Goal: Task Accomplishment & Management: Manage account settings

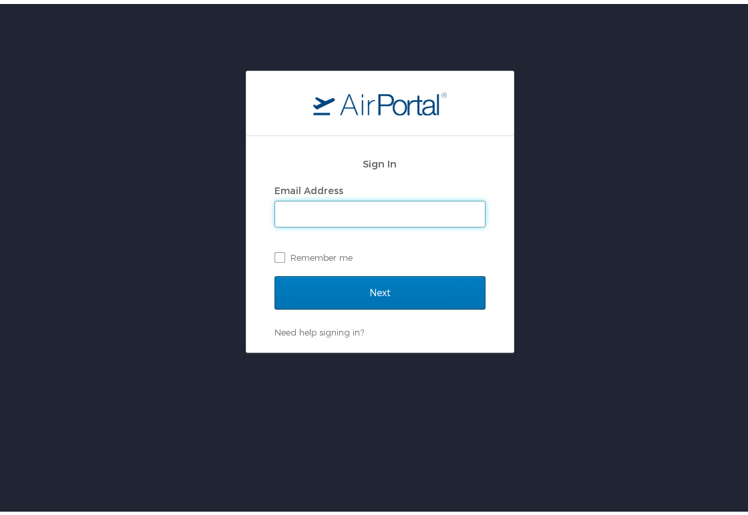
click at [326, 209] on input "Email Address" at bounding box center [380, 210] width 210 height 25
type input "hannah.caul@oneforefront.com"
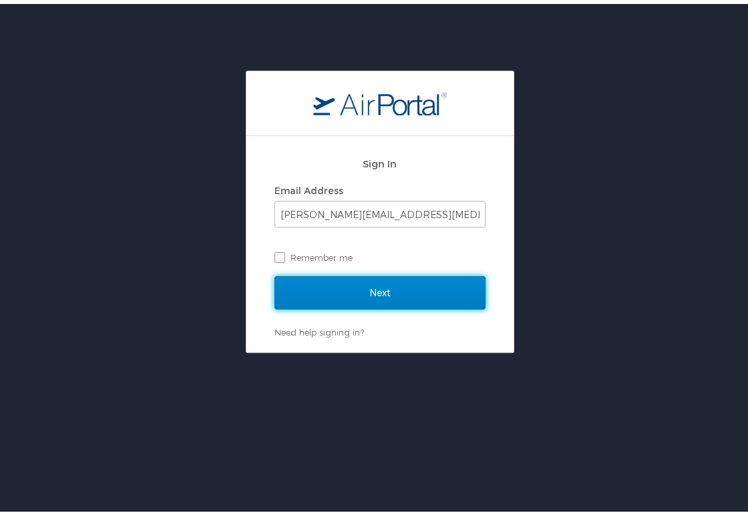
click at [315, 283] on input "Next" at bounding box center [379, 288] width 211 height 33
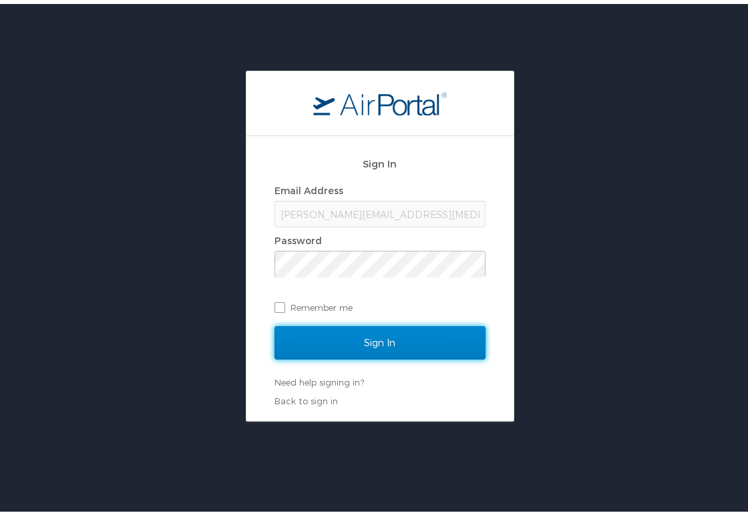
click at [303, 332] on input "Sign In" at bounding box center [379, 338] width 211 height 33
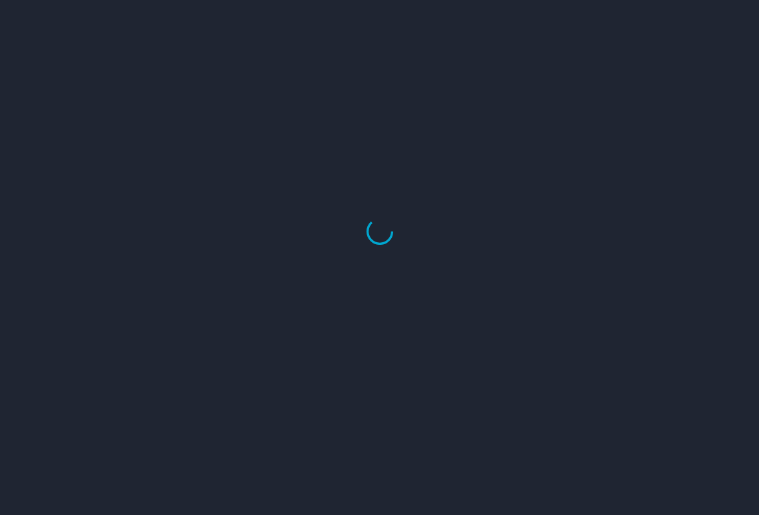
select select "US"
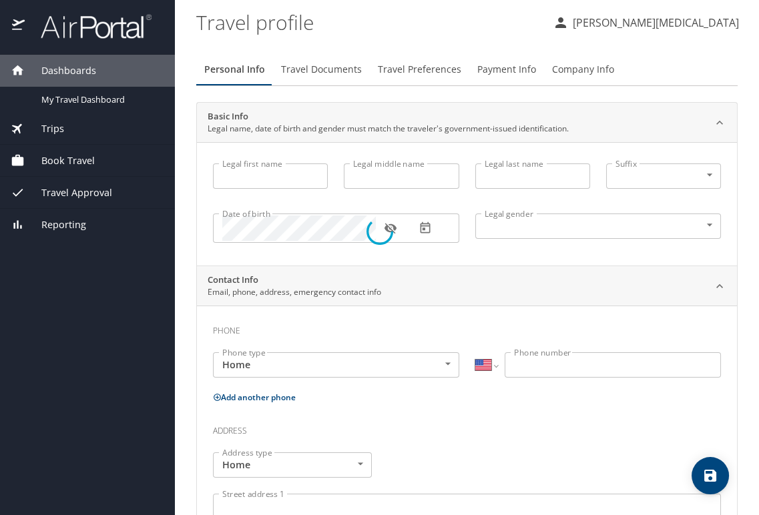
type input "Hannah"
type input "C"
type input "Caul"
type input "Female"
select select "US"
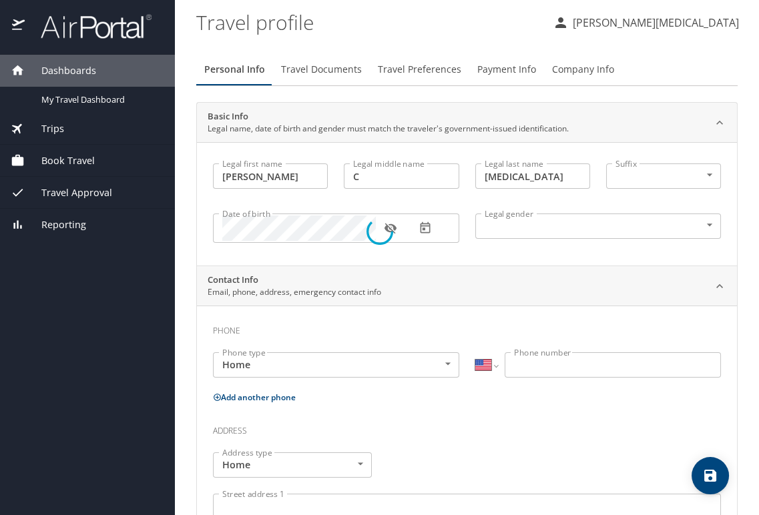
select select "US"
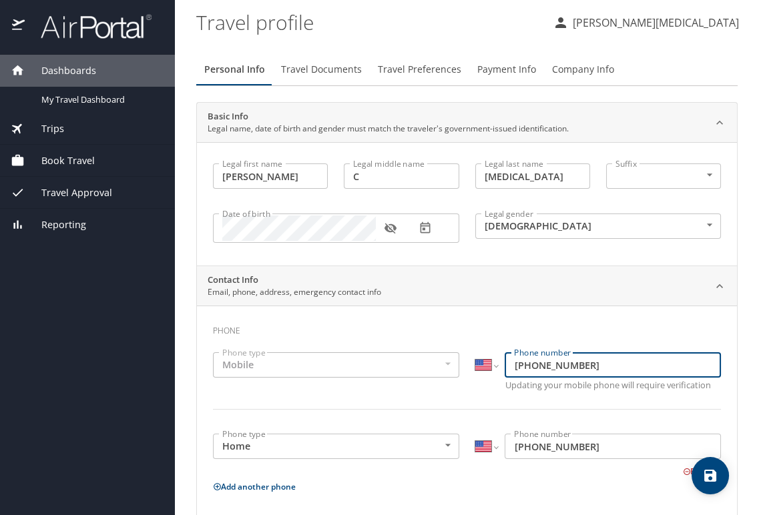
drag, startPoint x: 588, startPoint y: 365, endPoint x: 443, endPoint y: 374, distance: 145.8
click at [443, 374] on div "Phone type Mobile Mobile Phone type International Afghanistan Åland Islands Alb…" at bounding box center [467, 388] width 524 height 89
type input "(313) 501-3011"
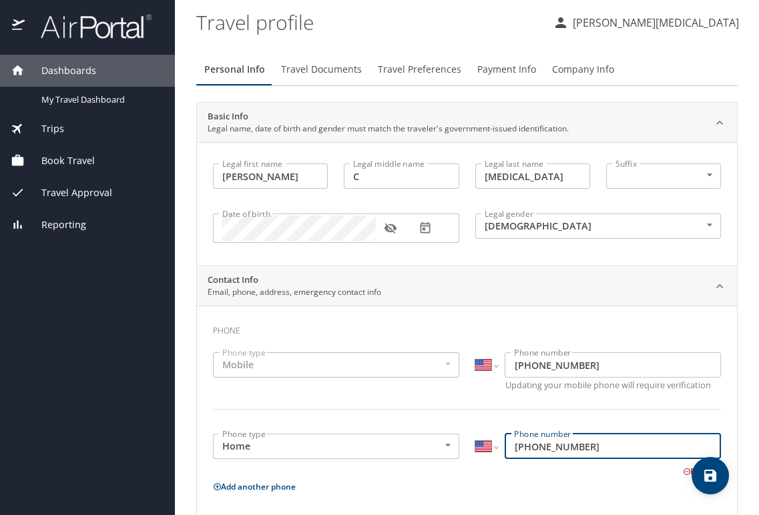
click at [589, 442] on input "(601) 551-3725" at bounding box center [613, 446] width 216 height 25
drag, startPoint x: 589, startPoint y: 442, endPoint x: 342, endPoint y: 427, distance: 246.7
click at [360, 429] on div "Phone type Home Home Phone type International Afghanistan Åland Islands Albania…" at bounding box center [467, 452] width 524 height 53
type input "(313) 501-9011"
click at [385, 475] on div "Remove" at bounding box center [459, 471] width 524 height 16
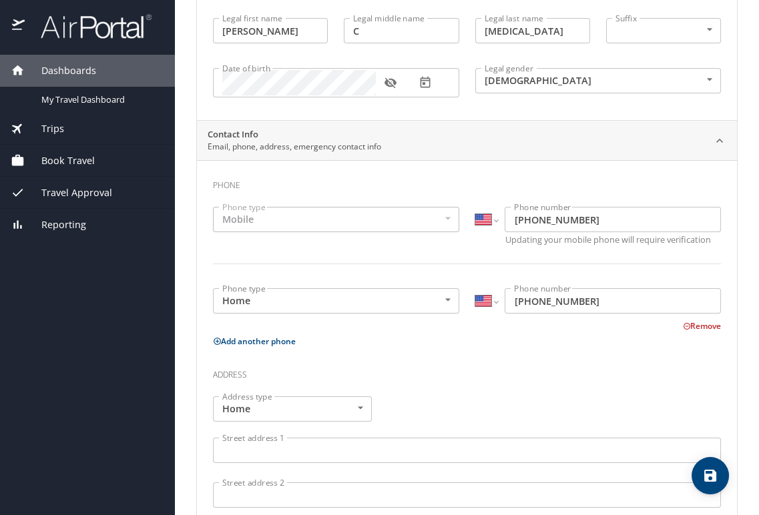
scroll to position [148, 0]
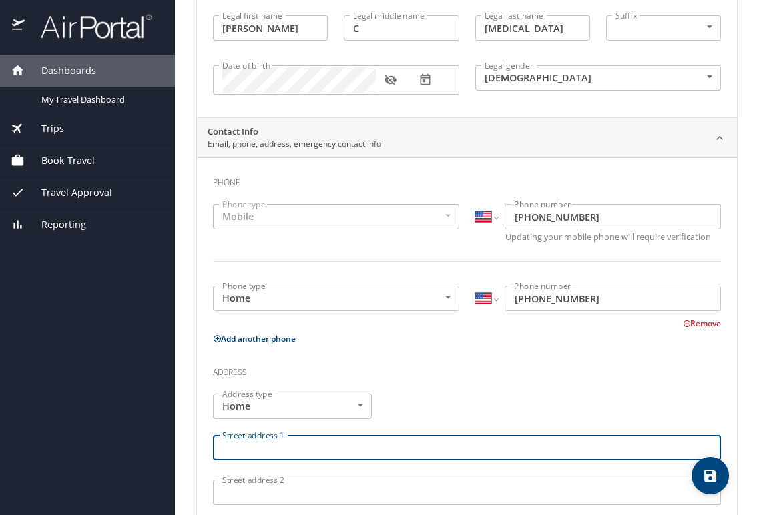
click at [292, 449] on input "Street address 1" at bounding box center [467, 447] width 508 height 25
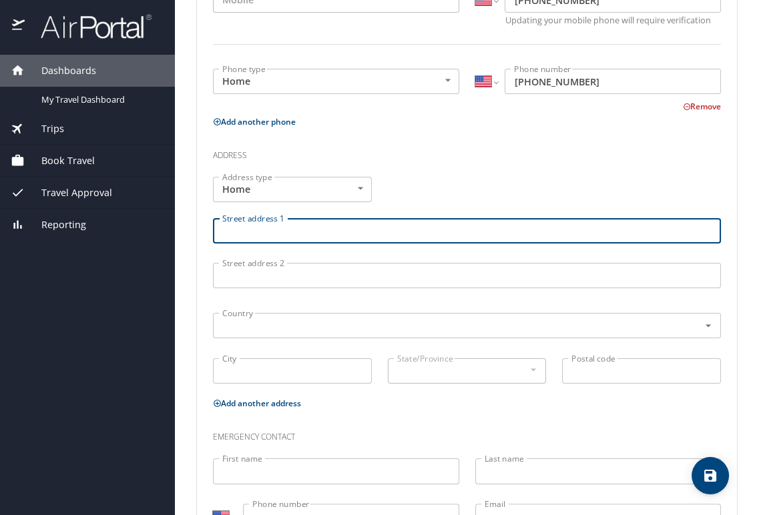
scroll to position [370, 0]
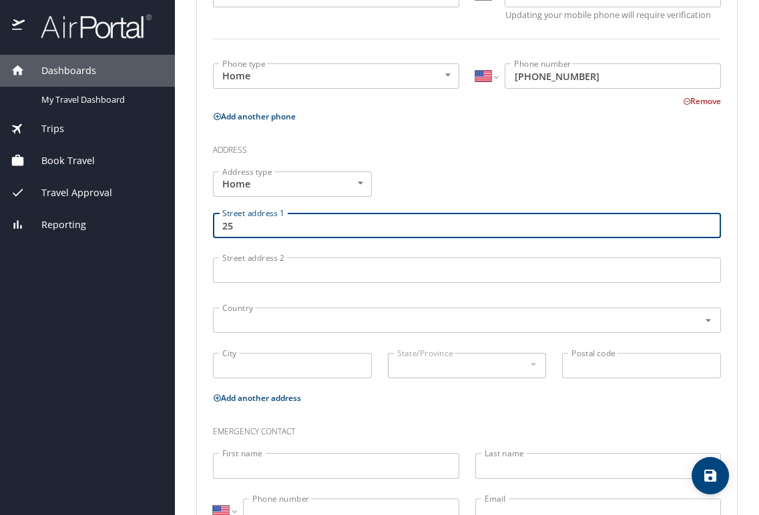
type input "2"
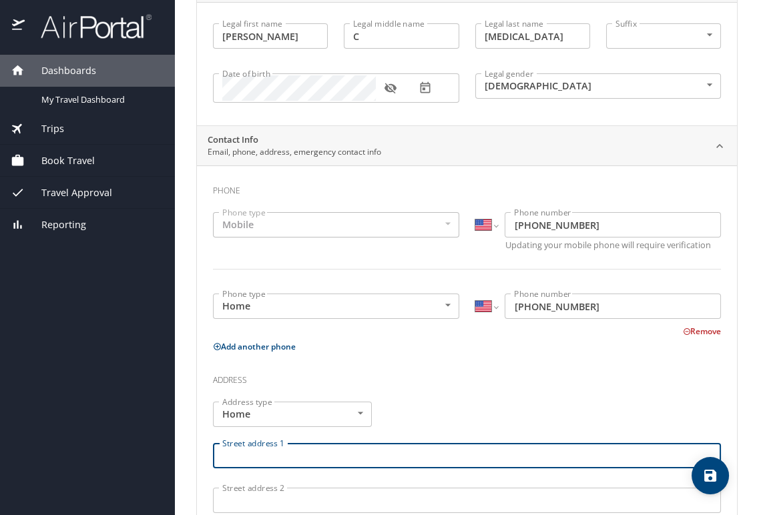
scroll to position [148, 0]
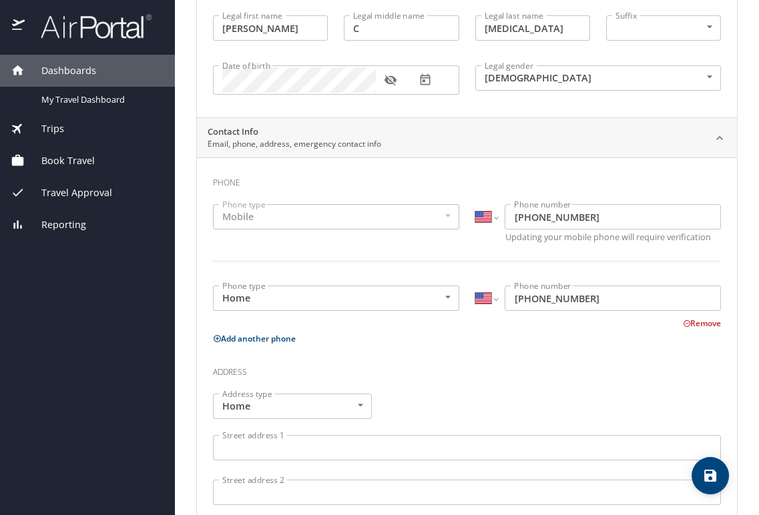
click at [683, 320] on button "Remove" at bounding box center [702, 323] width 38 height 11
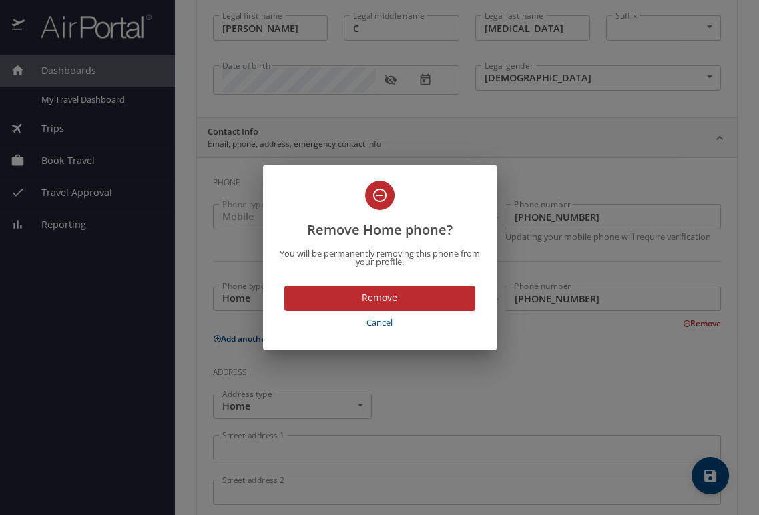
click at [382, 306] on button "Remove" at bounding box center [379, 299] width 191 height 26
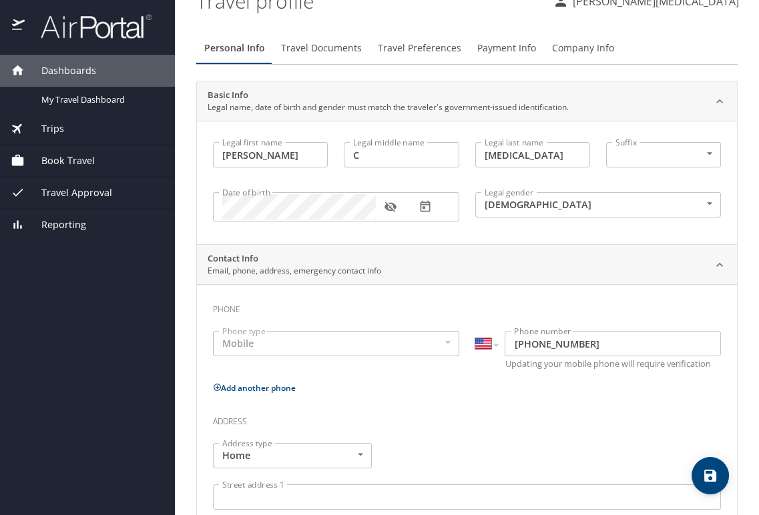
scroll to position [0, 0]
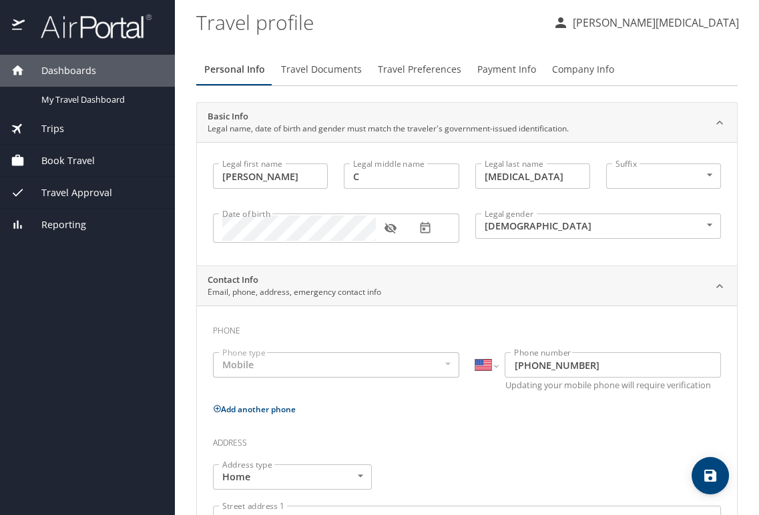
click at [69, 164] on span "Book Travel" at bounding box center [60, 161] width 70 height 15
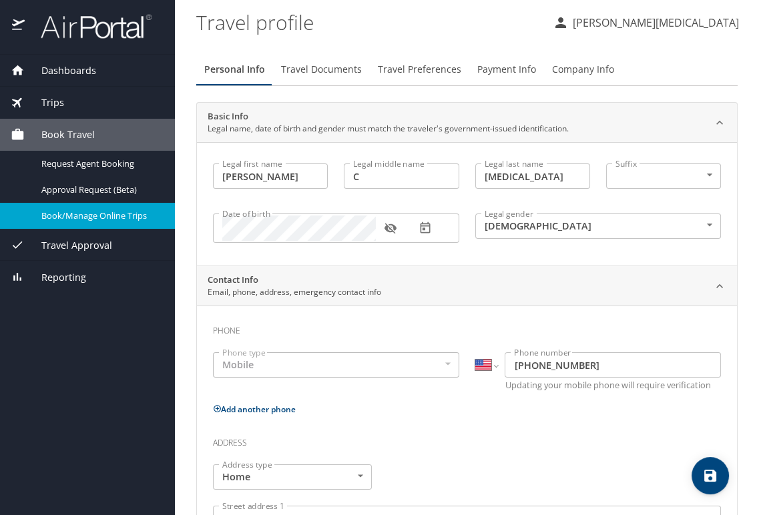
click at [148, 218] on span "Book/Manage Online Trips" at bounding box center [99, 216] width 117 height 13
